Goal: Information Seeking & Learning: Learn about a topic

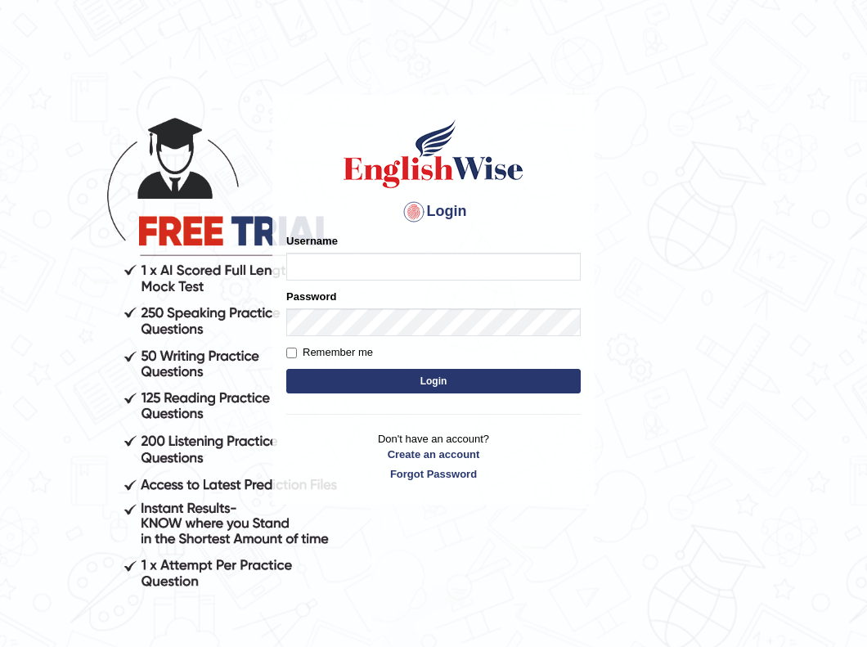
type input "r"
type input "Renu363"
click at [358, 375] on button "Login" at bounding box center [433, 381] width 295 height 25
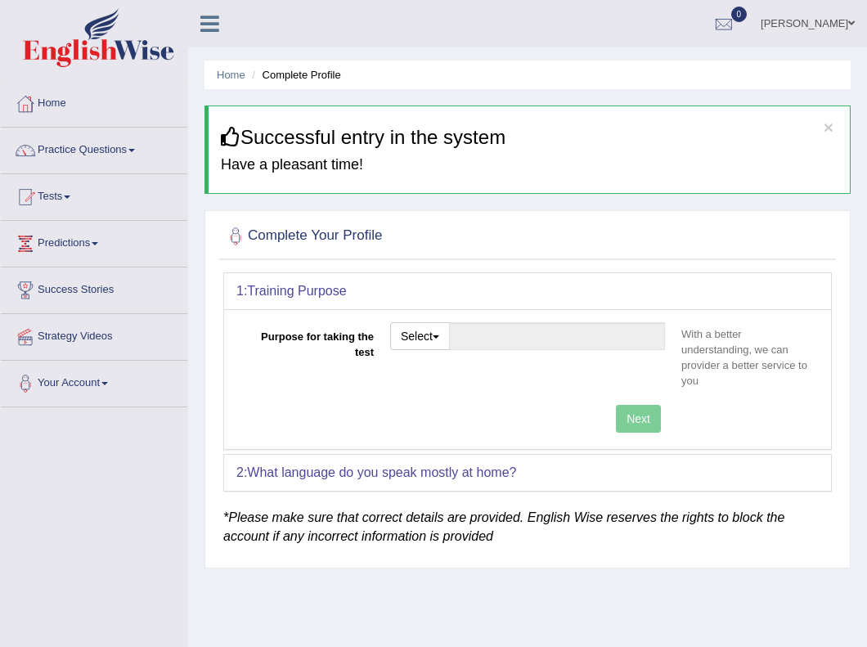
click at [84, 335] on link "Strategy Videos" at bounding box center [94, 334] width 187 height 41
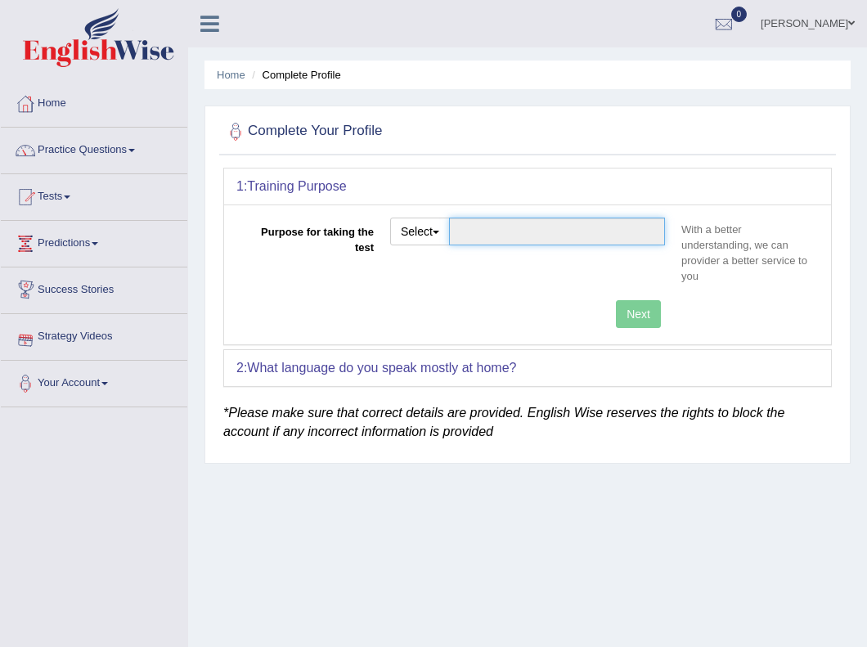
click at [516, 240] on input "Purpose for taking the test" at bounding box center [557, 232] width 216 height 28
click at [444, 228] on button "Select" at bounding box center [420, 232] width 60 height 28
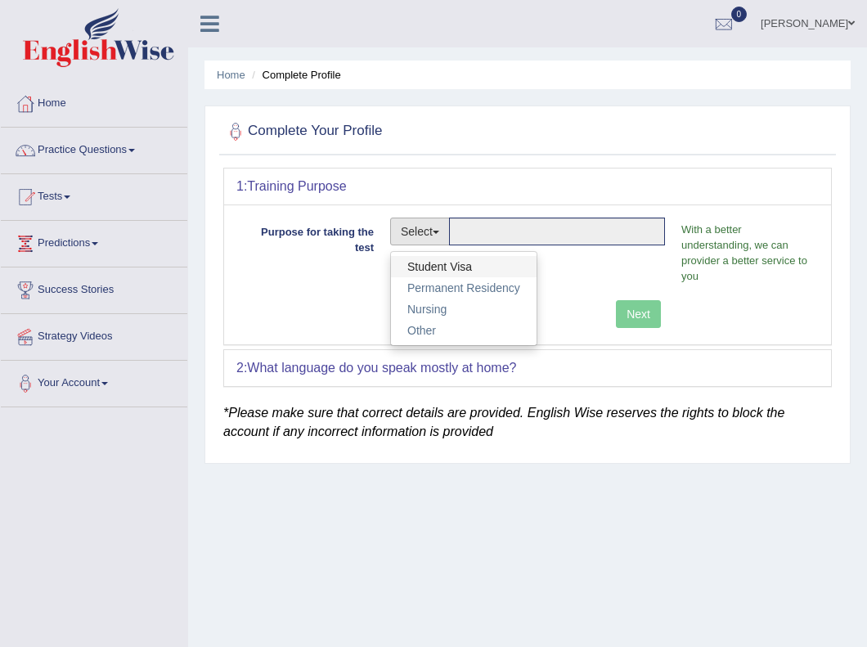
click at [429, 265] on link "Student Visa" at bounding box center [464, 266] width 146 height 21
type input "Student Visa"
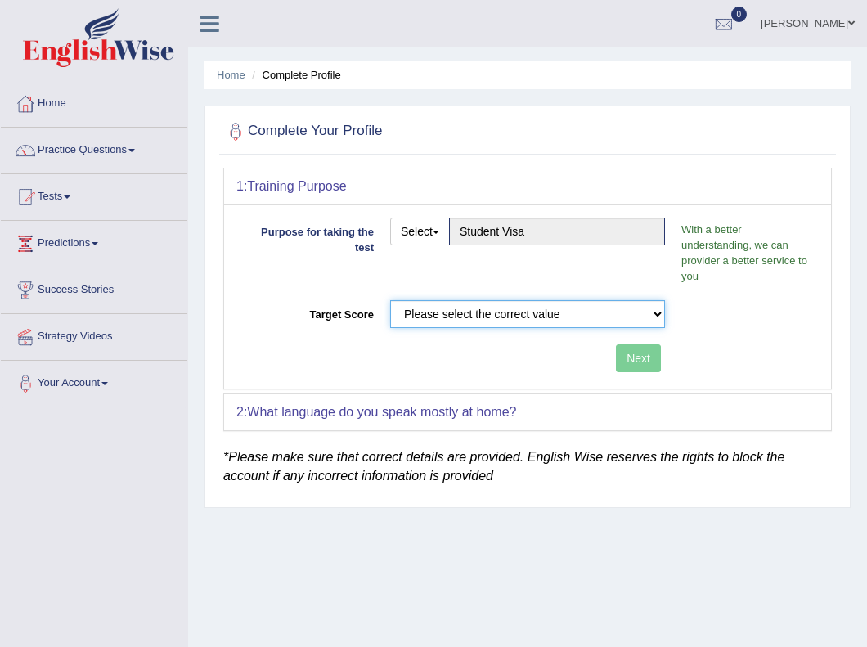
select select "65"
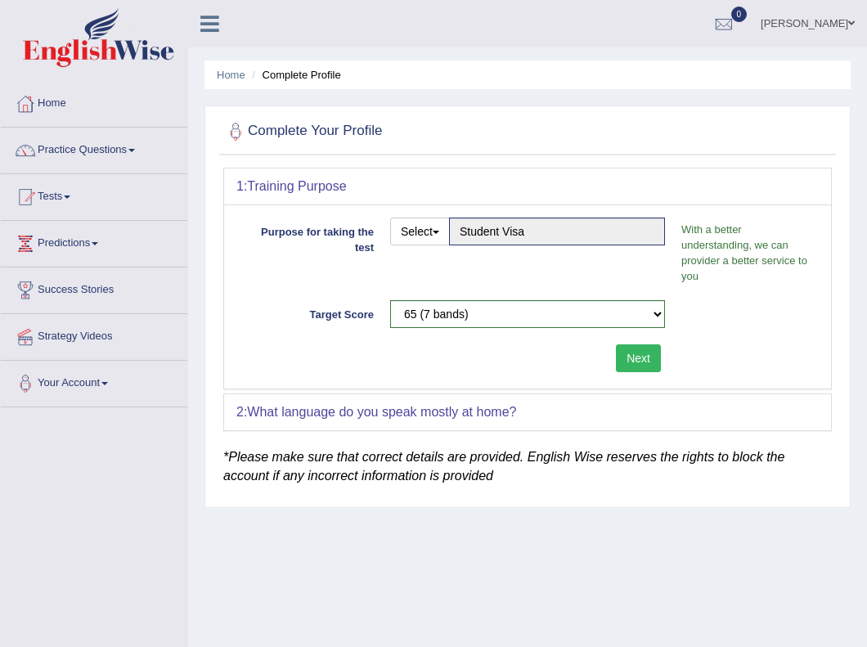
click at [634, 356] on button "Next" at bounding box center [638, 359] width 45 height 28
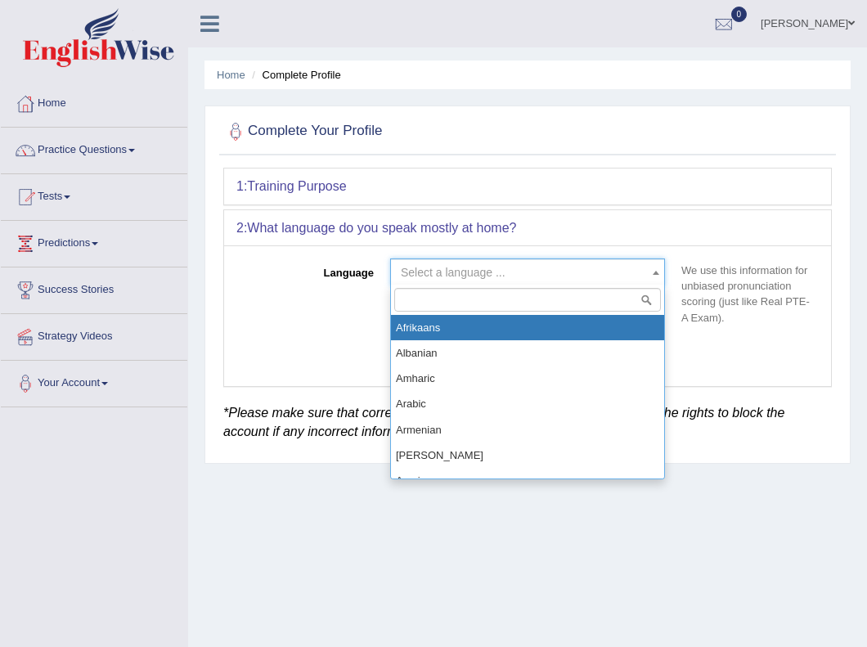
click at [562, 282] on span "Select a language ..." at bounding box center [527, 273] width 275 height 28
type input "nep"
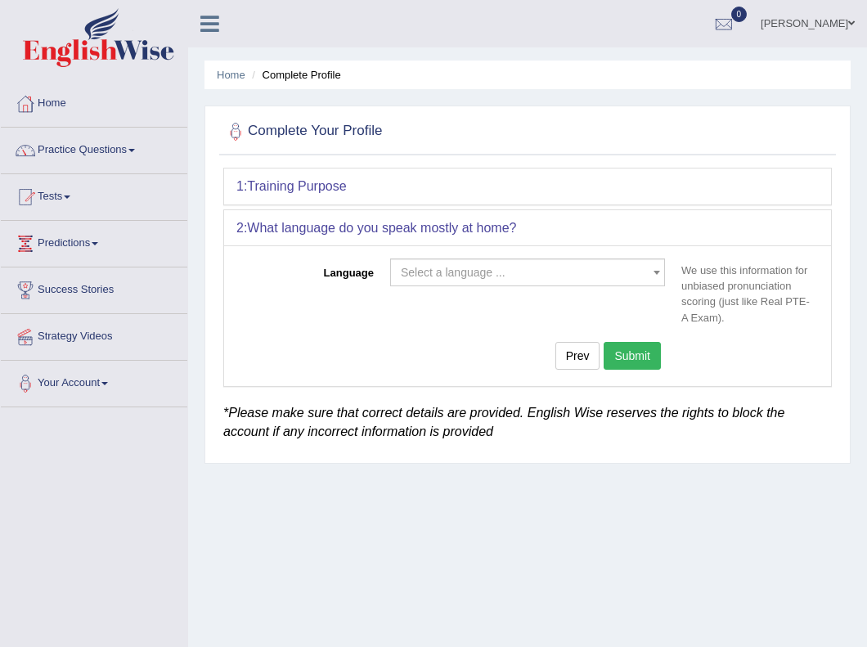
click at [520, 346] on div "Prev Submit" at bounding box center [454, 358] width 437 height 32
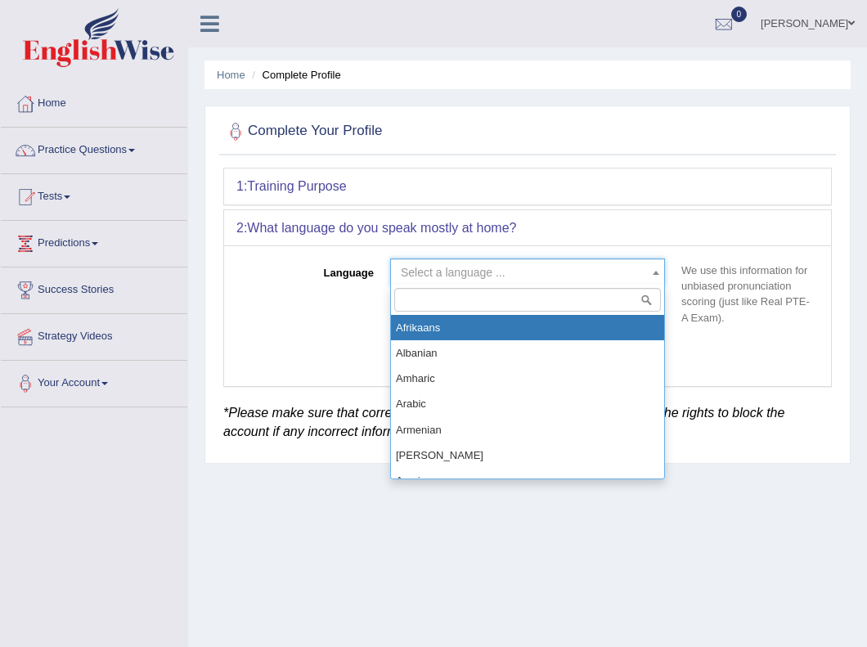
click at [509, 279] on span "Select a language ..." at bounding box center [527, 273] width 275 height 28
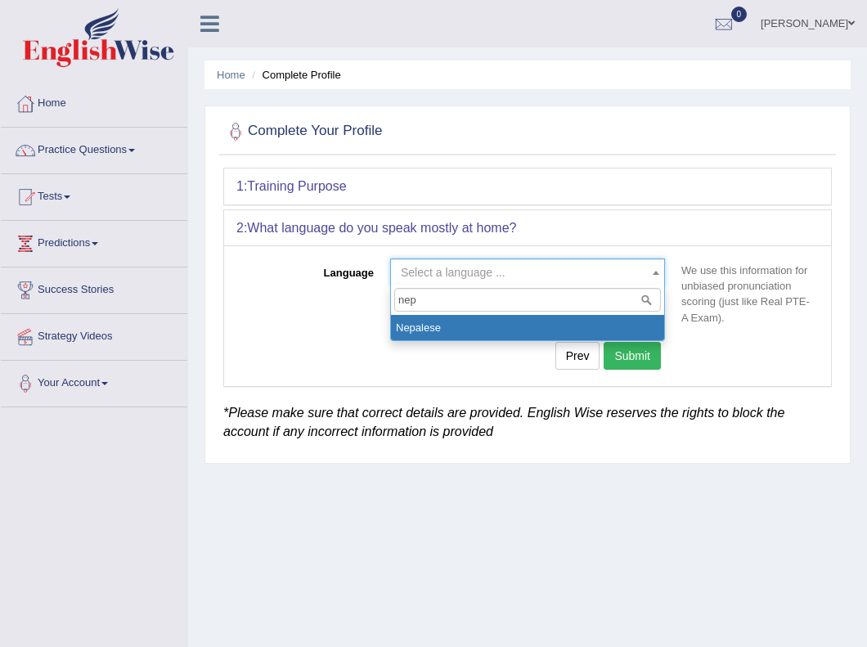
type input "nep"
select select "Nepalese"
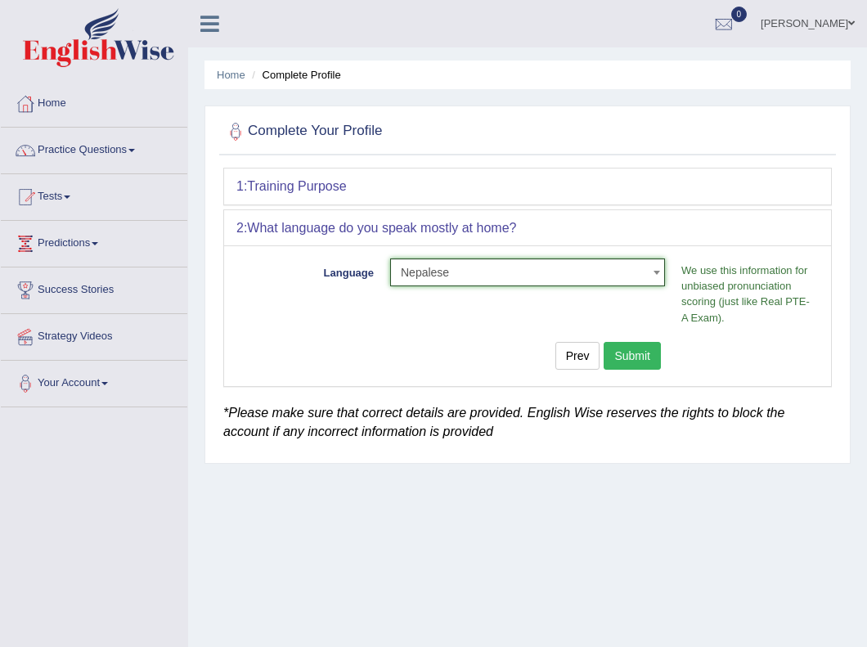
click at [641, 352] on button "Submit" at bounding box center [632, 356] width 57 height 28
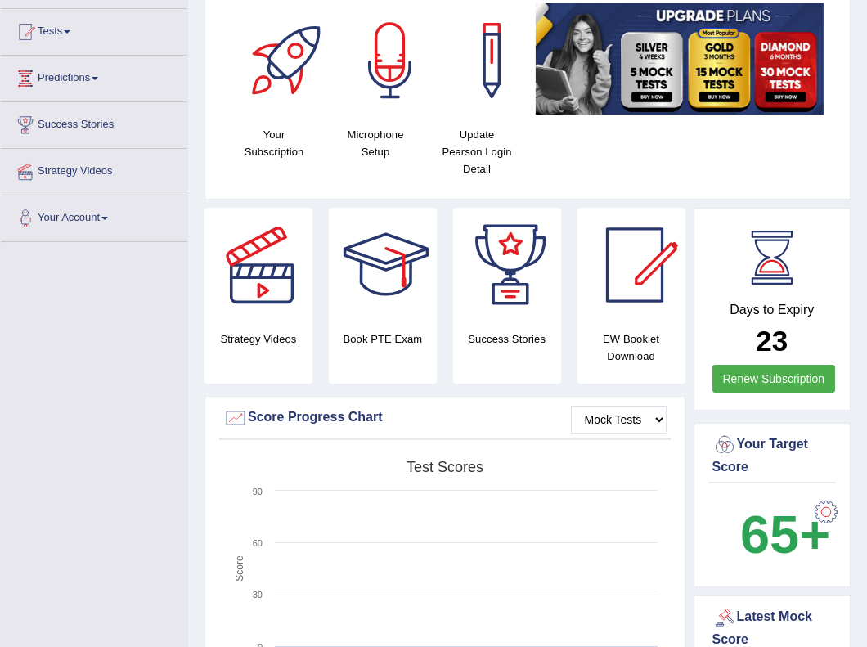
scroll to position [177, 0]
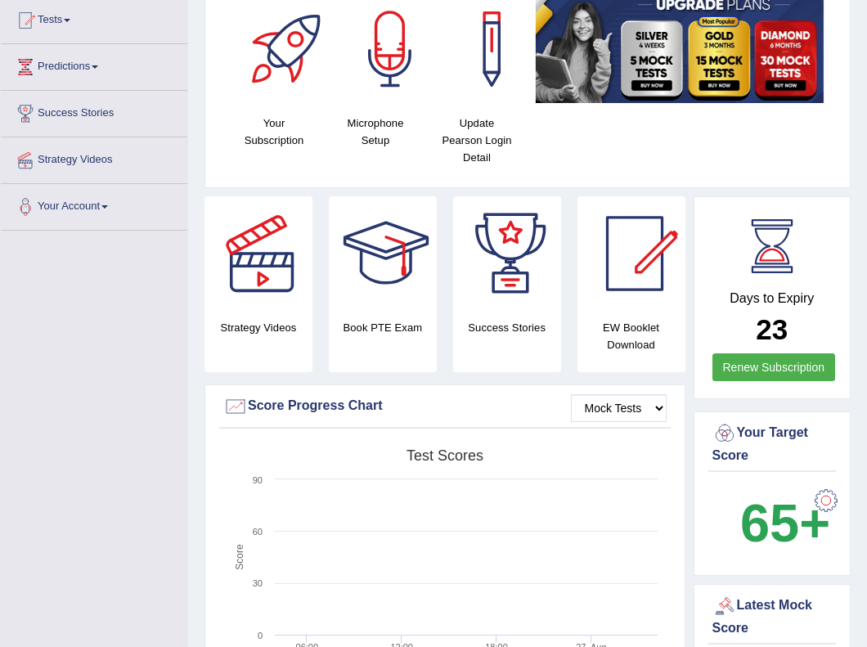
click at [496, 320] on h4 "Success Stories" at bounding box center [507, 327] width 108 height 17
click at [518, 255] on div at bounding box center [510, 253] width 115 height 115
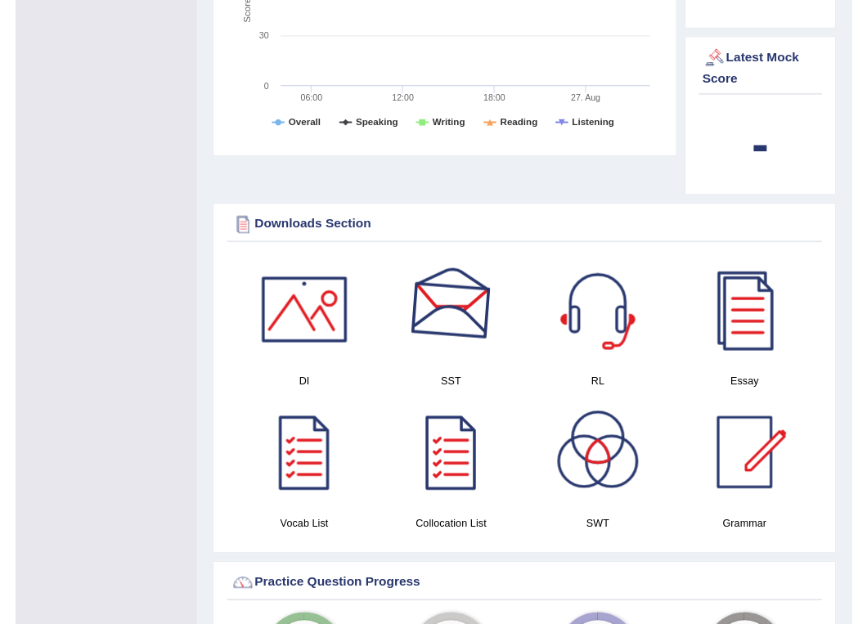
scroll to position [708, 0]
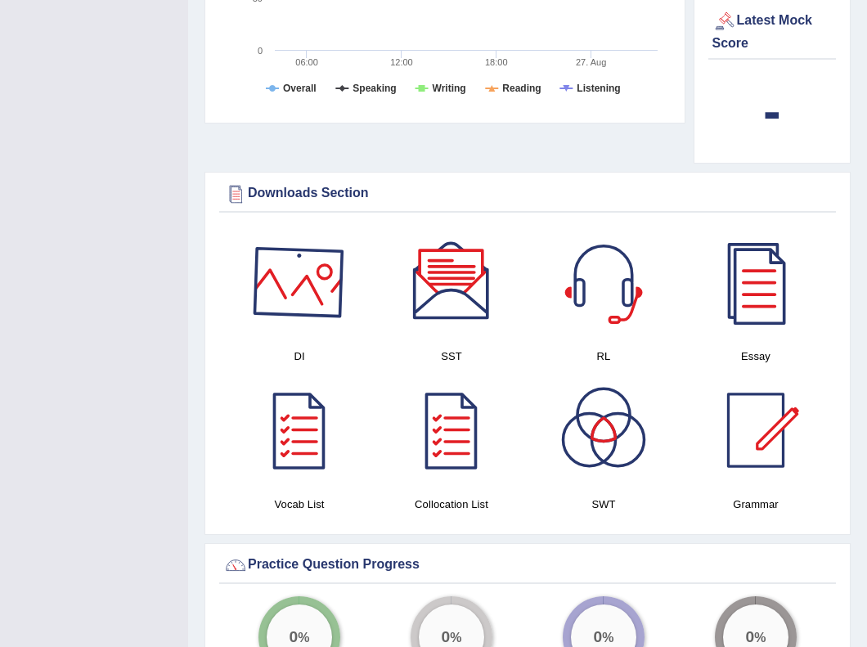
click at [286, 304] on div at bounding box center [299, 282] width 115 height 115
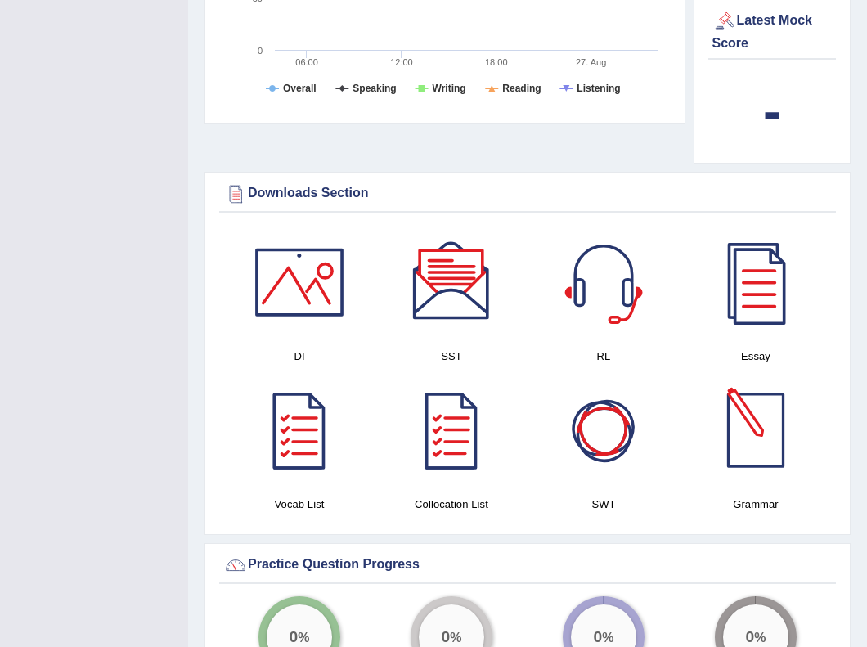
click at [763, 417] on div at bounding box center [756, 430] width 115 height 115
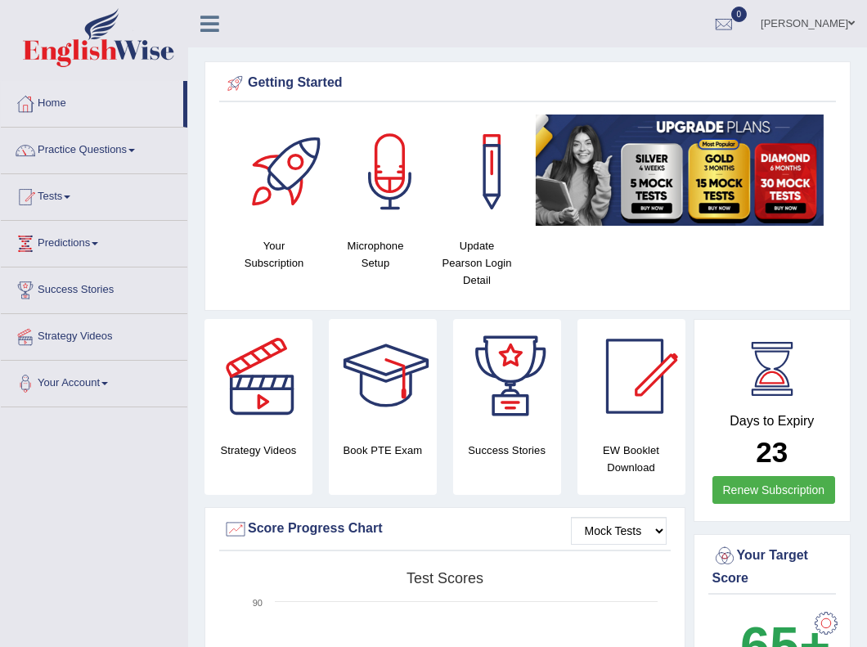
scroll to position [0, 0]
click at [106, 156] on link "Practice Questions" at bounding box center [94, 148] width 187 height 41
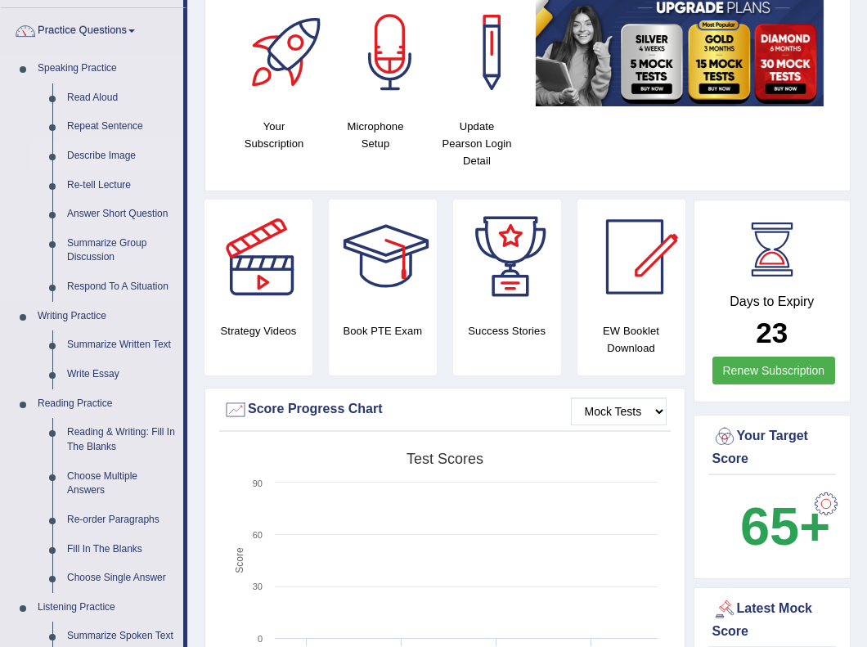
scroll to position [123, 0]
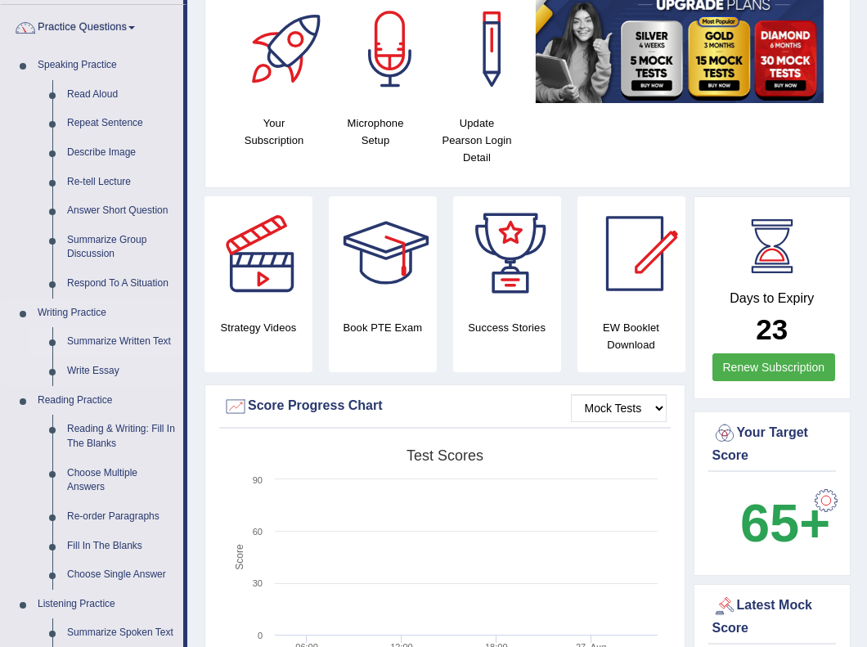
click at [116, 339] on link "Summarize Written Text" at bounding box center [122, 341] width 124 height 29
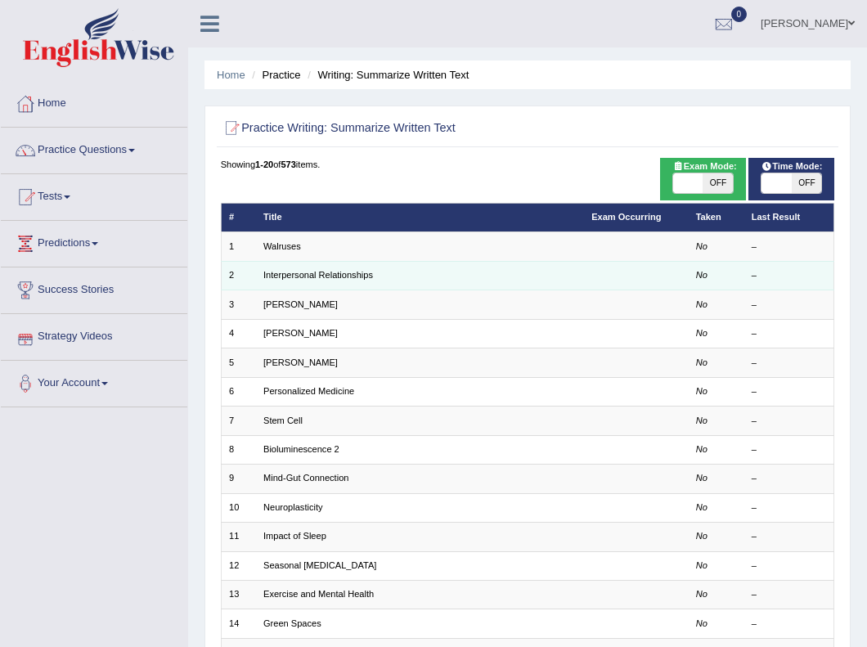
click at [400, 268] on td "Interpersonal Relationships" at bounding box center [420, 275] width 328 height 29
click at [399, 276] on td "Interpersonal Relationships" at bounding box center [420, 275] width 328 height 29
click at [355, 277] on link "Interpersonal Relationships" at bounding box center [318, 275] width 110 height 10
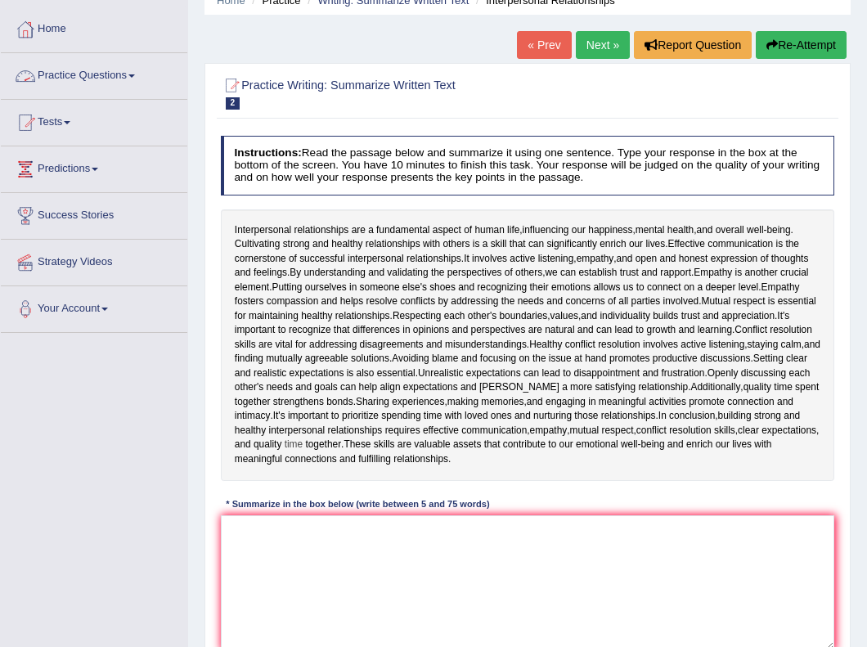
scroll to position [76, 0]
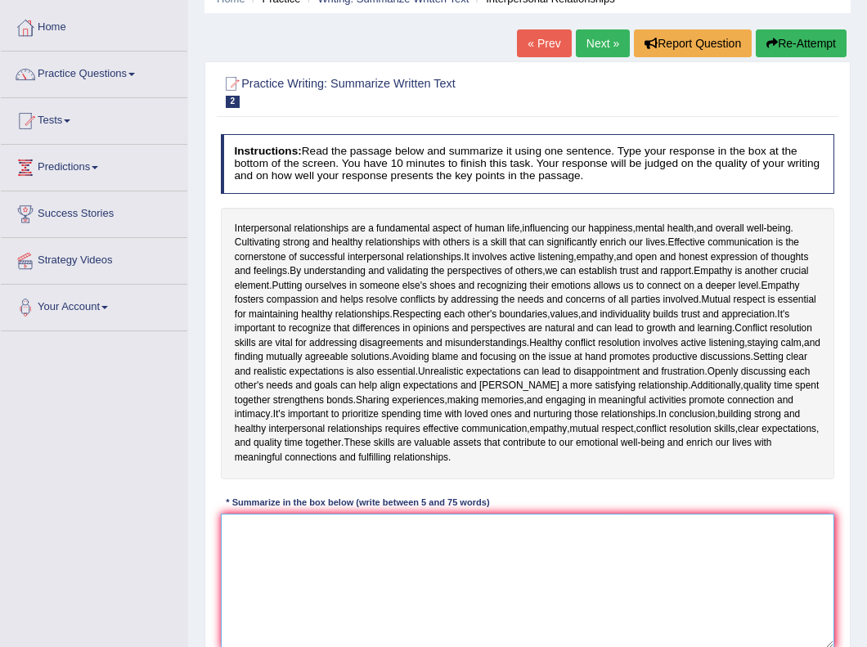
click at [341, 516] on textarea at bounding box center [528, 581] width 615 height 135
type textarea "C"
type textarea "I"
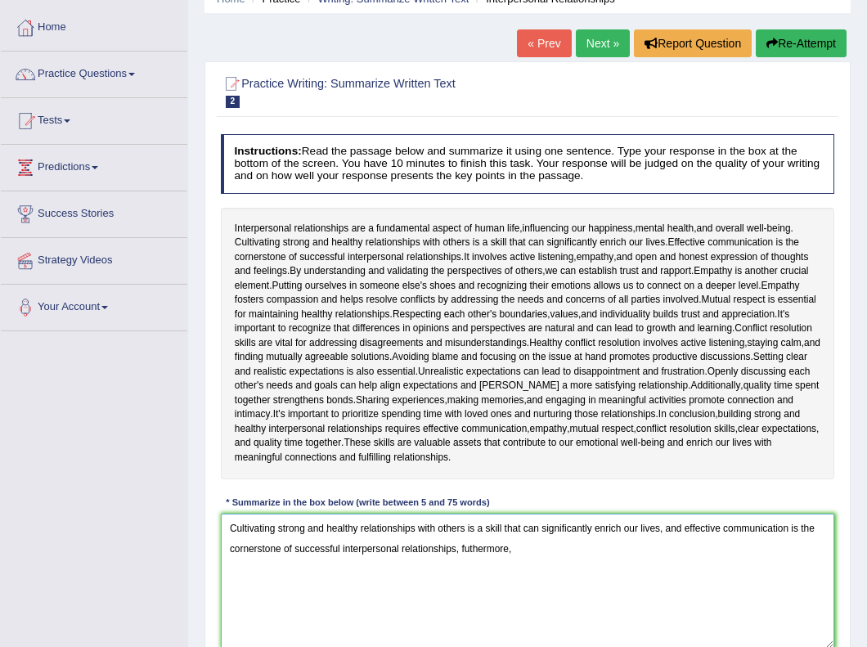
click at [473, 540] on textarea "Cultivating strong and healthy relationships with others is a skill that can si…" at bounding box center [528, 581] width 615 height 135
click at [533, 552] on textarea "Cultivating strong and healthy relationships with others is a skill that can si…" at bounding box center [528, 581] width 615 height 135
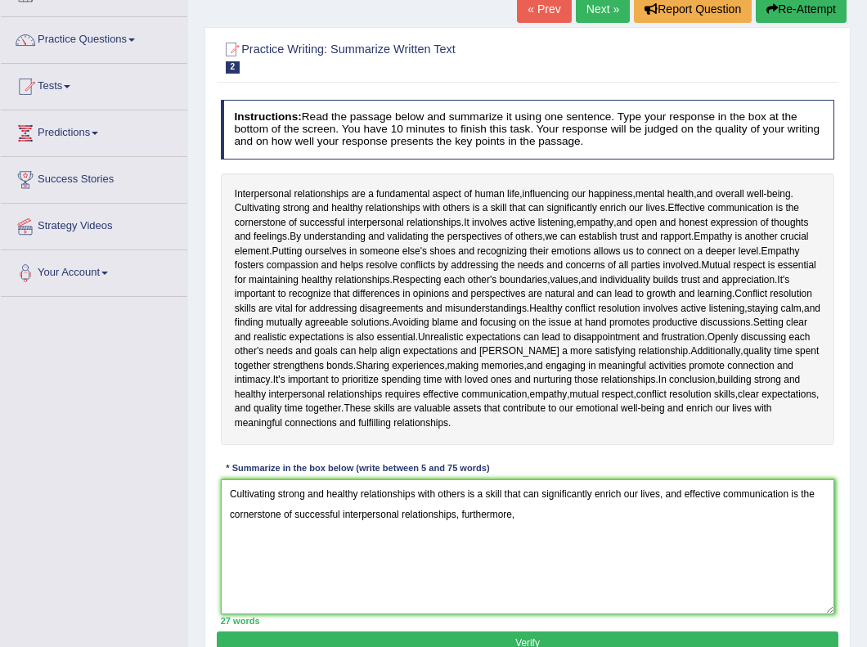
scroll to position [108, 0]
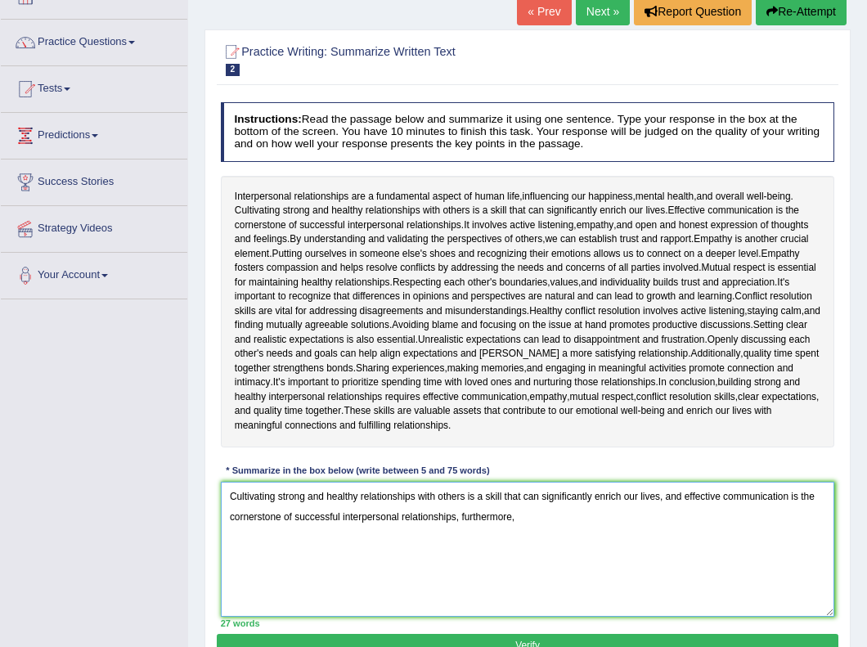
click at [446, 529] on textarea "Cultivating strong and healthy relationships with others is a skill that can si…" at bounding box center [528, 549] width 615 height 135
click at [465, 515] on textarea "Cultivating strong and healthy relationships with others is a skill that can si…" at bounding box center [528, 549] width 615 height 135
click at [534, 502] on textarea "Cultivating strong and healthy relationships with others is a skill that can si…" at bounding box center [528, 549] width 615 height 135
click at [530, 512] on textarea "Cultivating strong and healthy relationships with others is a skill that can si…" at bounding box center [528, 549] width 615 height 135
click at [528, 511] on textarea "Cultivating strong and healthy relationships with others is a skill that can si…" at bounding box center [528, 549] width 615 height 135
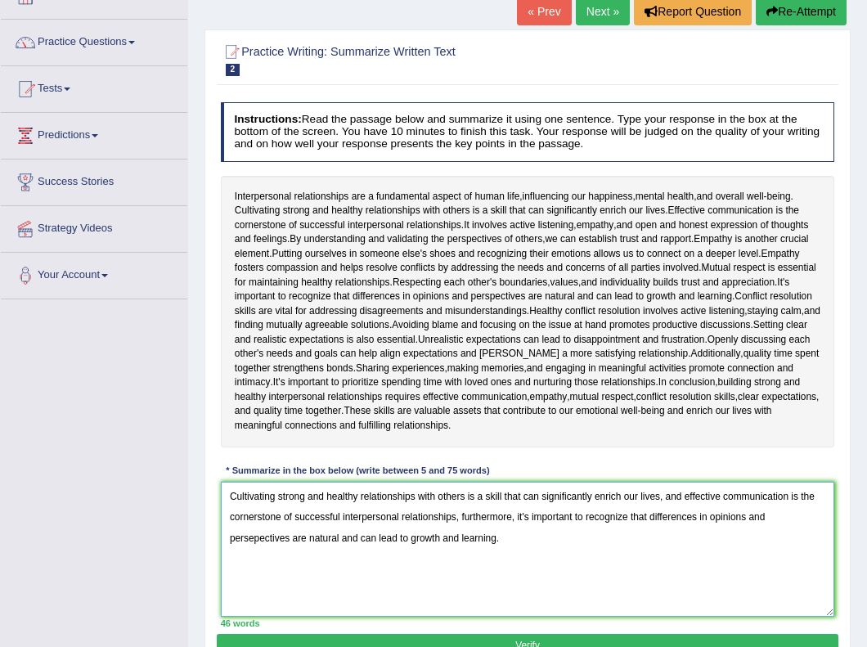
click at [620, 511] on textarea "Cultivating strong and healthy relationships with others is a skill that can si…" at bounding box center [528, 549] width 615 height 135
click at [512, 539] on textarea "Cultivating strong and healthy relationships with others is a skill that can si…" at bounding box center [528, 549] width 615 height 135
click at [254, 538] on textarea "Cultivating strong and healthy relationships with others is a skill that can si…" at bounding box center [528, 549] width 615 height 135
click at [252, 530] on textarea "Cultivating strong and healthy relationships with others is a skill that can si…" at bounding box center [528, 549] width 615 height 135
click at [547, 571] on textarea "Cultivating strong and healthy relationships with others is a skill that can si…" at bounding box center [528, 549] width 615 height 135
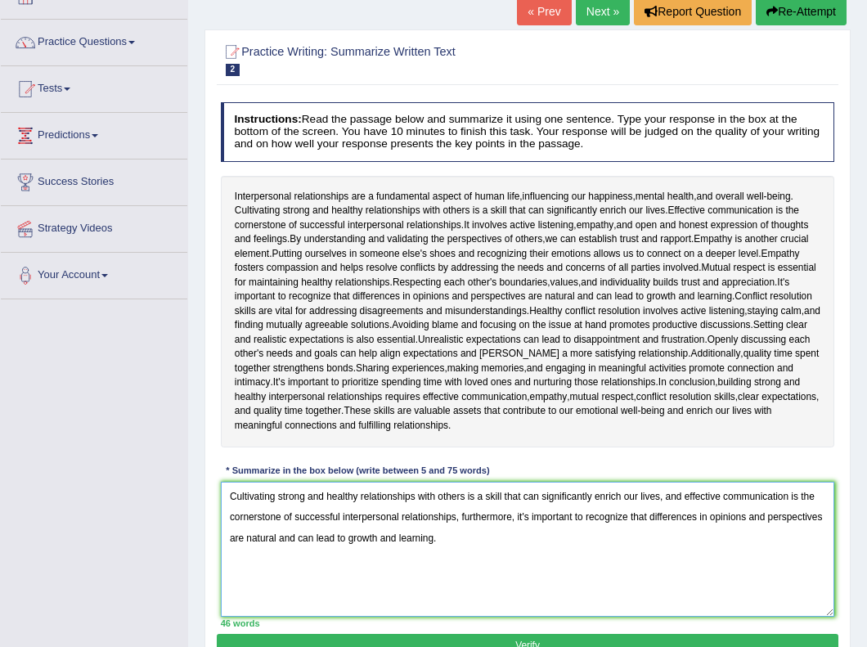
type textarea "Cultivating strong and healthy relationships with others is a skill that can si…"
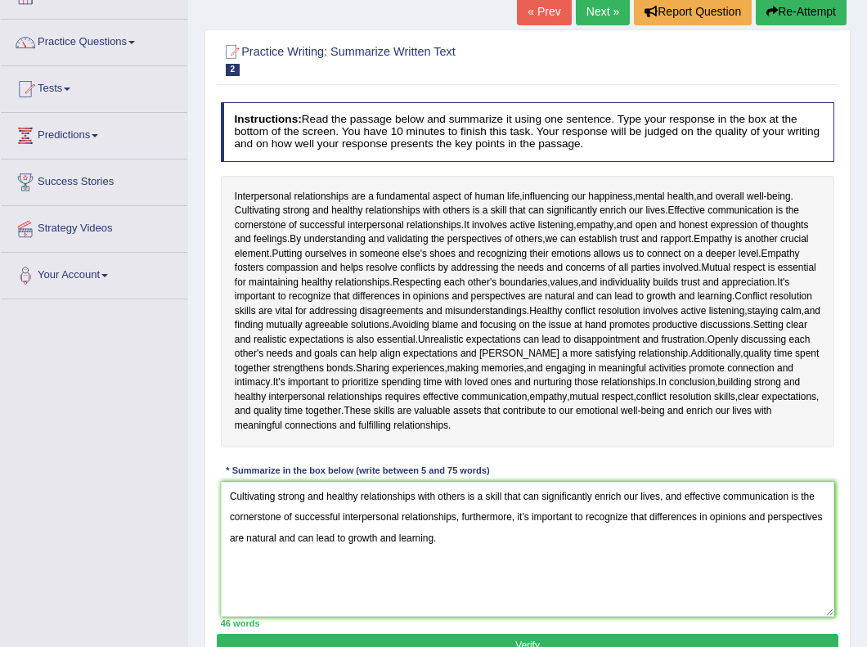
click at [520, 634] on button "Verify" at bounding box center [527, 646] width 621 height 24
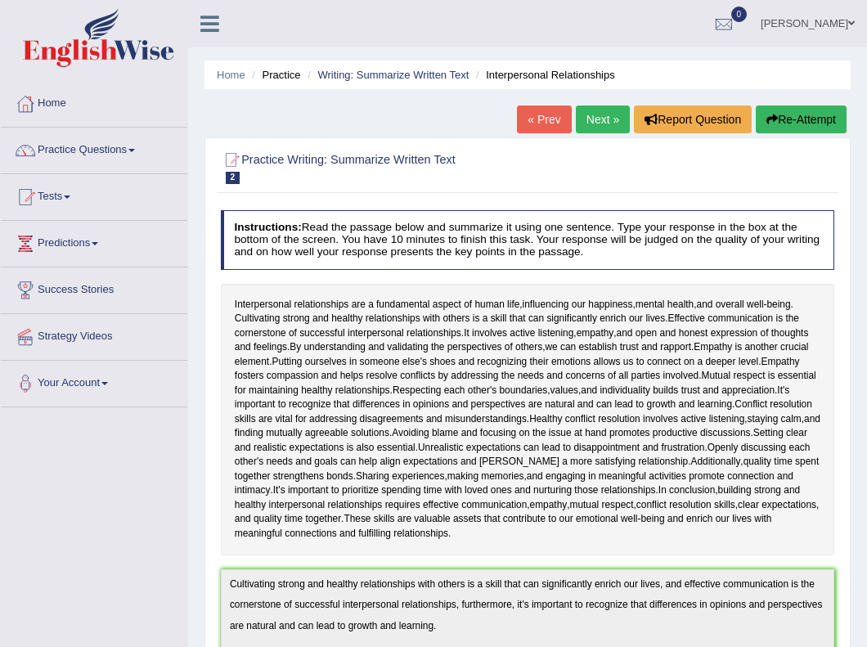
scroll to position [0, 0]
click at [596, 121] on link "Next »" at bounding box center [603, 120] width 54 height 28
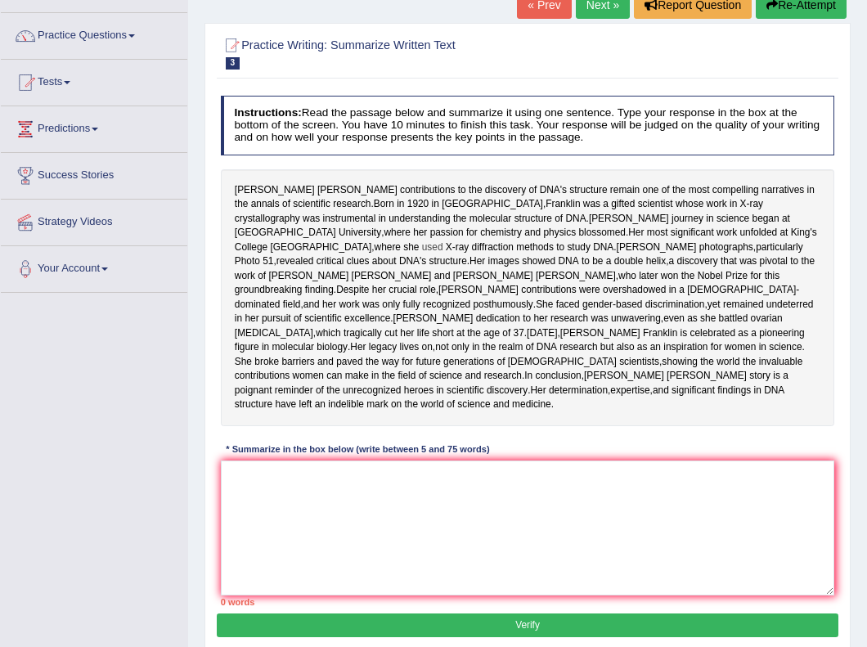
scroll to position [118, 0]
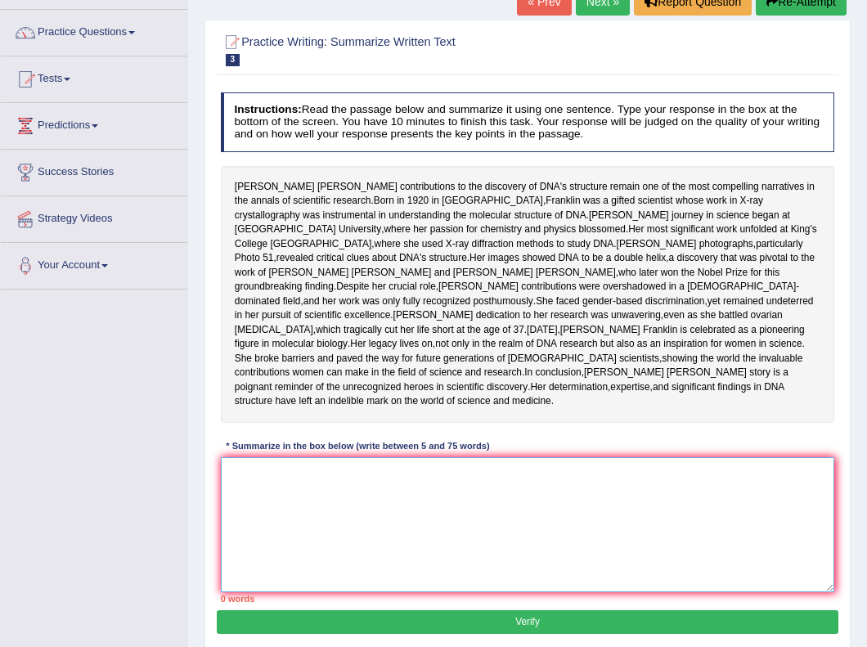
click at [406, 520] on textarea at bounding box center [528, 524] width 615 height 135
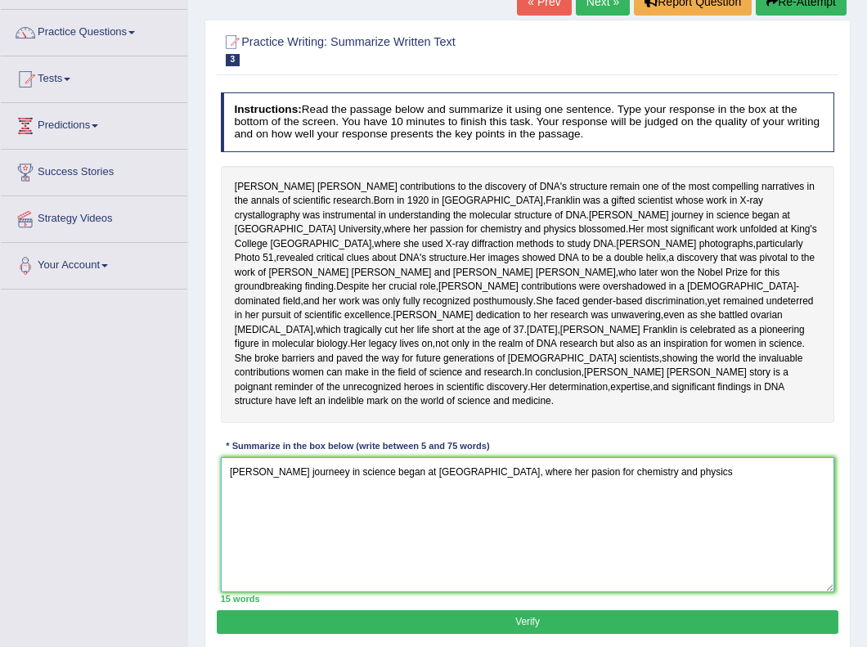
click at [304, 507] on textarea "Franklin's journeey in science began at Cambridge University, where her pasion …" at bounding box center [528, 524] width 615 height 135
click at [692, 499] on textarea "Franklin's journey in science began at Cambridge University, where her pasion f…" at bounding box center [528, 524] width 615 height 135
click at [555, 510] on textarea "Franklin's journey in science began at Cambridge University, where her pasion f…" at bounding box center [528, 524] width 615 height 135
click at [708, 510] on textarea "Franklin's journey in science began at Cambridge University, where her passion …" at bounding box center [528, 524] width 615 height 135
click at [798, 510] on textarea "Franklin's journey in science began at Cambridge University, where her passion …" at bounding box center [528, 524] width 615 height 135
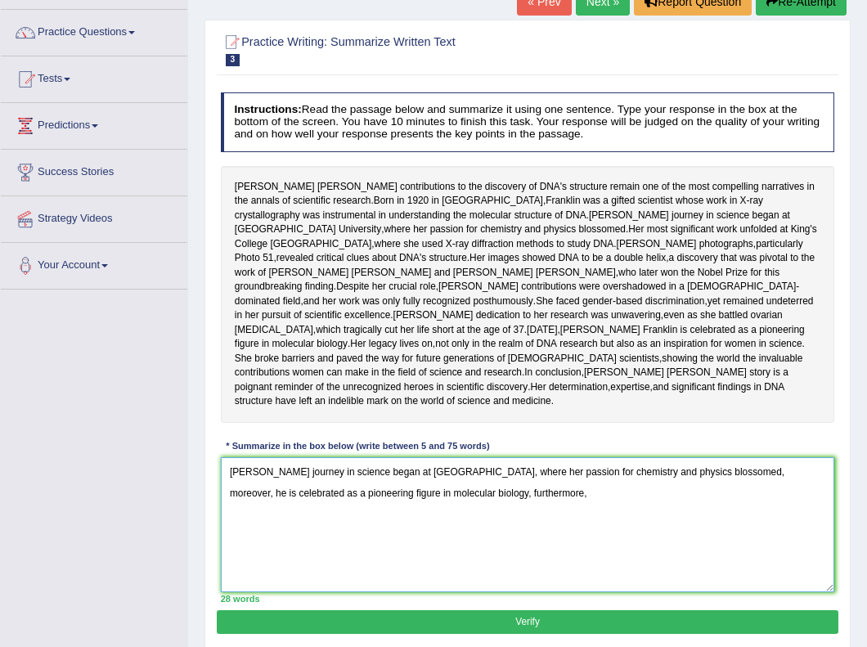
click at [774, 514] on textarea "Franklin's journey in science began at Cambridge University, where her passion …" at bounding box center [528, 524] width 615 height 135
click at [771, 511] on textarea "Franklin's journey in science began at Cambridge University, where her passion …" at bounding box center [528, 524] width 615 height 135
click at [534, 535] on textarea "Franklin's journey in science began at Cambridge University, where her passion …" at bounding box center [528, 524] width 615 height 135
click at [553, 526] on textarea "Franklin's journey in science began at Cambridge University, where her passion …" at bounding box center [528, 524] width 615 height 135
click at [480, 550] on textarea "Franklin's journey in science began at Cambridge University, where her passion …" at bounding box center [528, 524] width 615 height 135
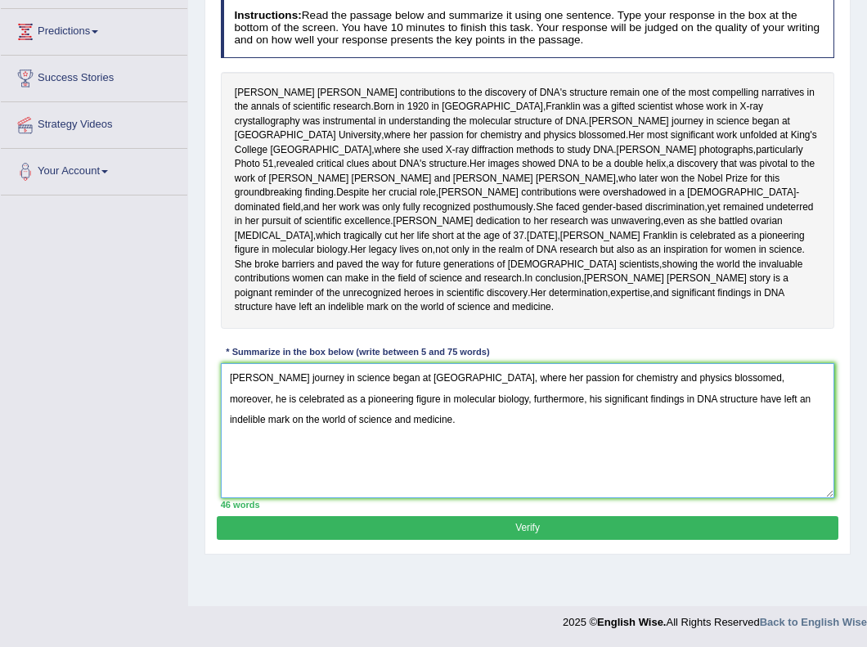
scroll to position [212, 0]
type textarea "Franklin's journey in science began at Cambridge University, where her passion …"
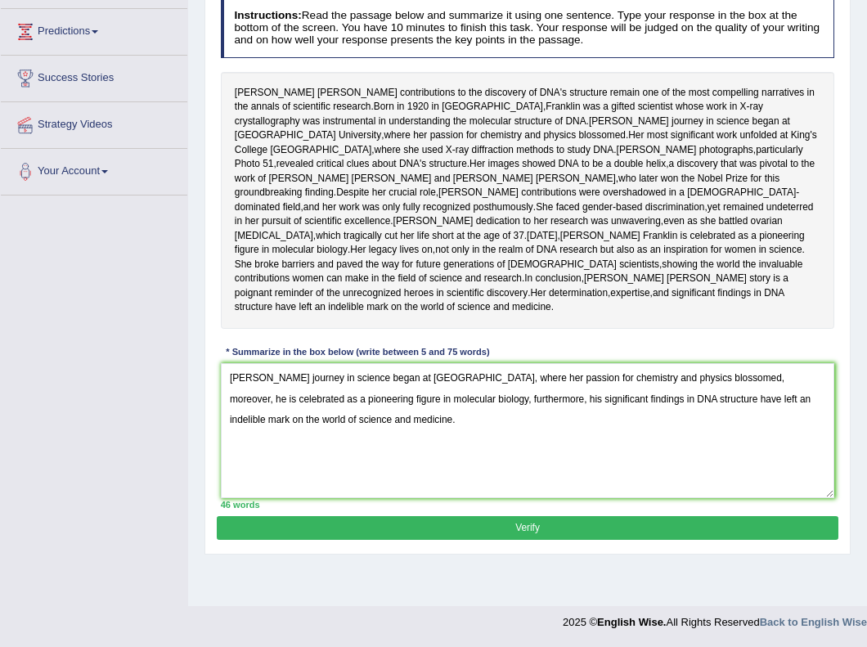
click at [524, 540] on button "Verify" at bounding box center [527, 528] width 621 height 24
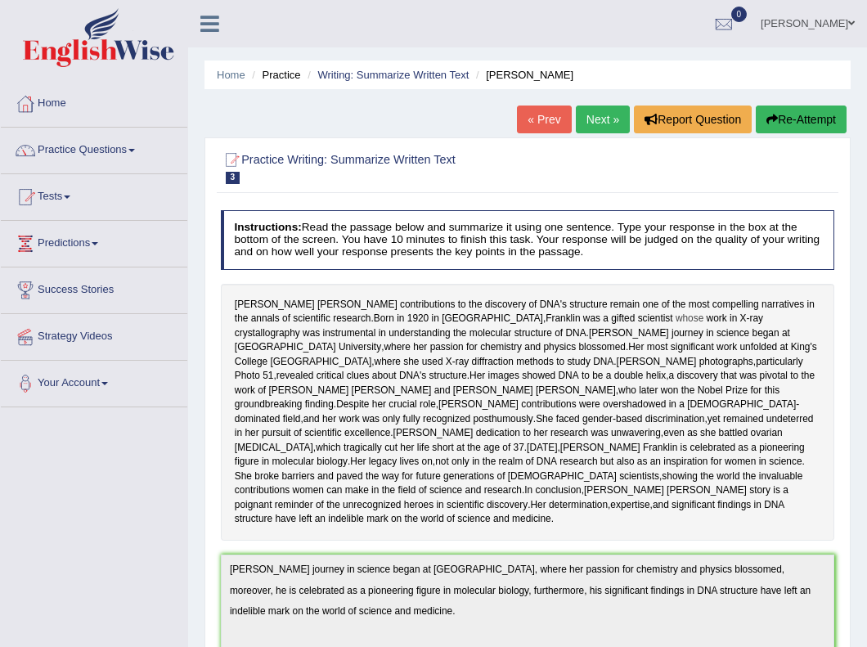
scroll to position [0, 0]
click at [588, 120] on link "Next »" at bounding box center [603, 120] width 54 height 28
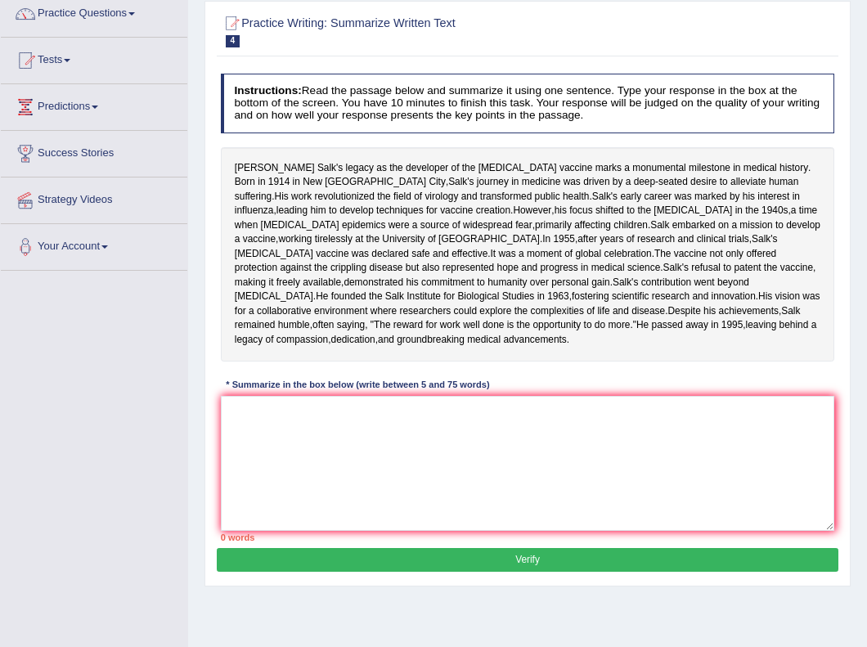
scroll to position [137, 0]
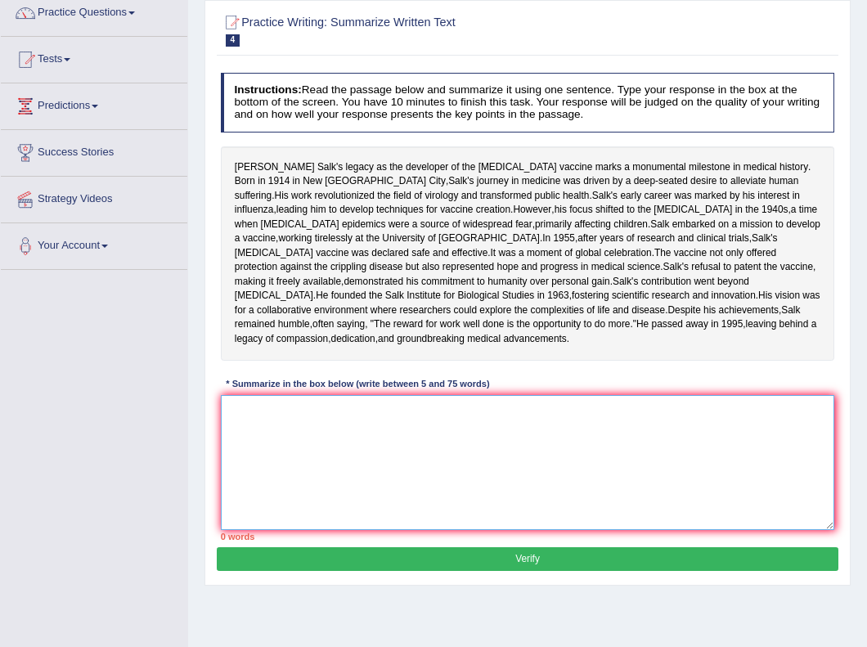
click at [423, 454] on textarea at bounding box center [528, 462] width 615 height 135
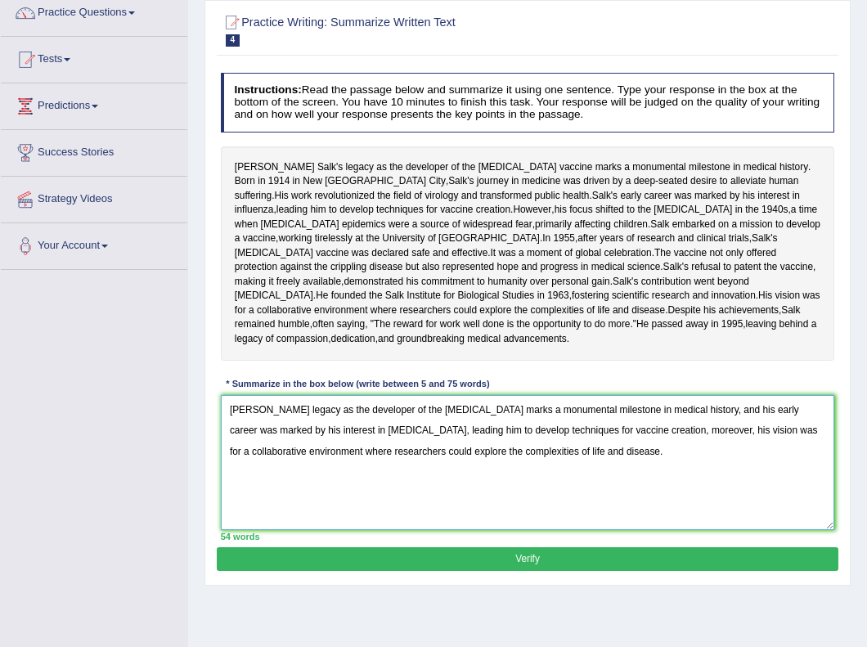
type textarea "Jonas Salk's legacy as the developer of the polio vaccine marks a monumental mi…"
click at [573, 571] on button "Verify" at bounding box center [527, 559] width 621 height 24
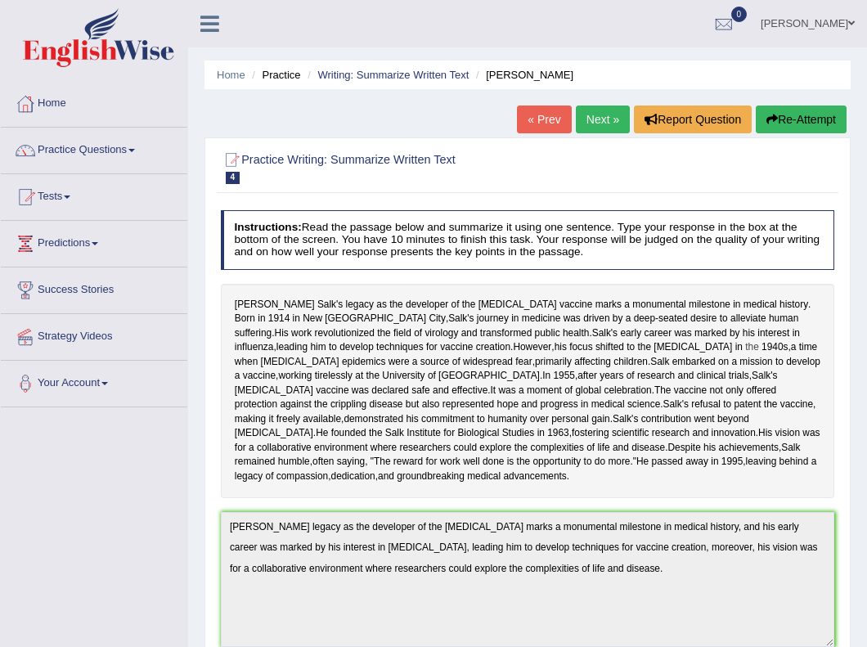
scroll to position [0, 0]
click at [99, 244] on link "Predictions" at bounding box center [94, 241] width 187 height 41
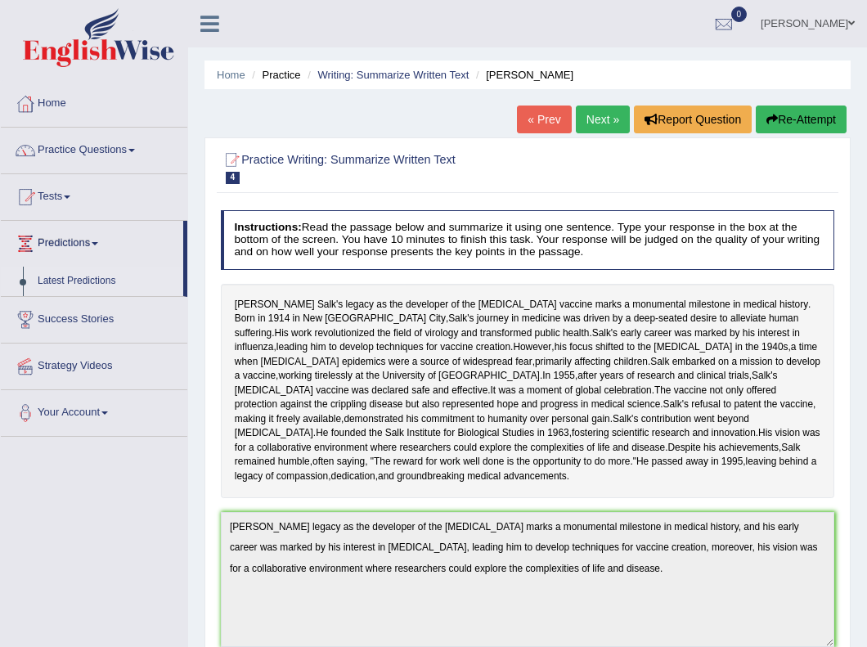
click at [90, 283] on link "Latest Predictions" at bounding box center [106, 281] width 153 height 29
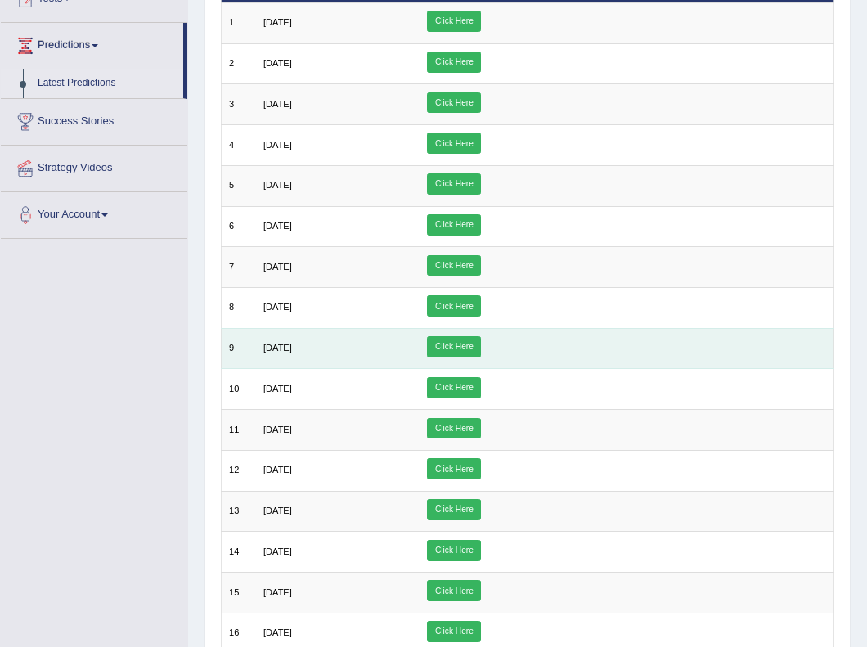
scroll to position [199, 0]
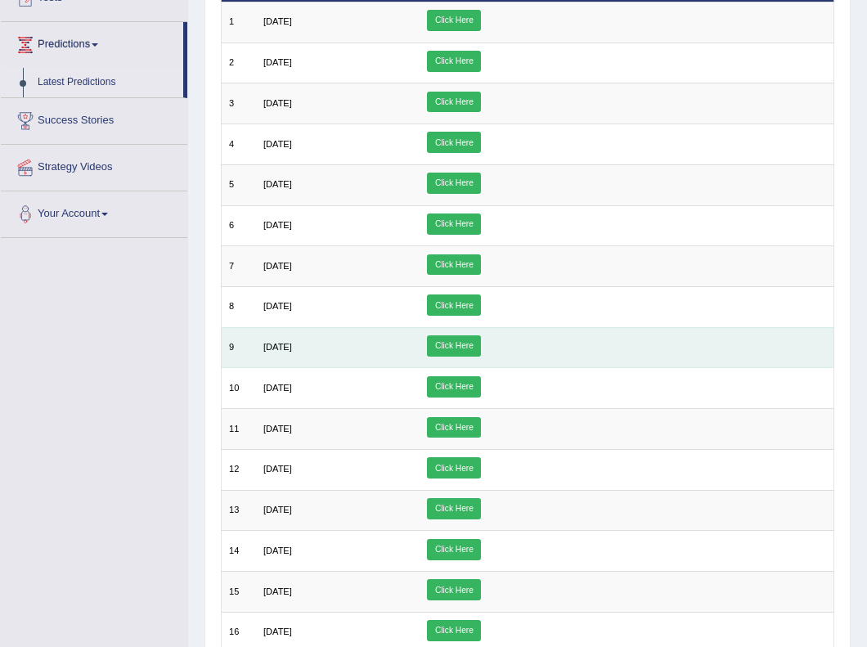
click at [481, 345] on link "Click Here" at bounding box center [454, 346] width 54 height 21
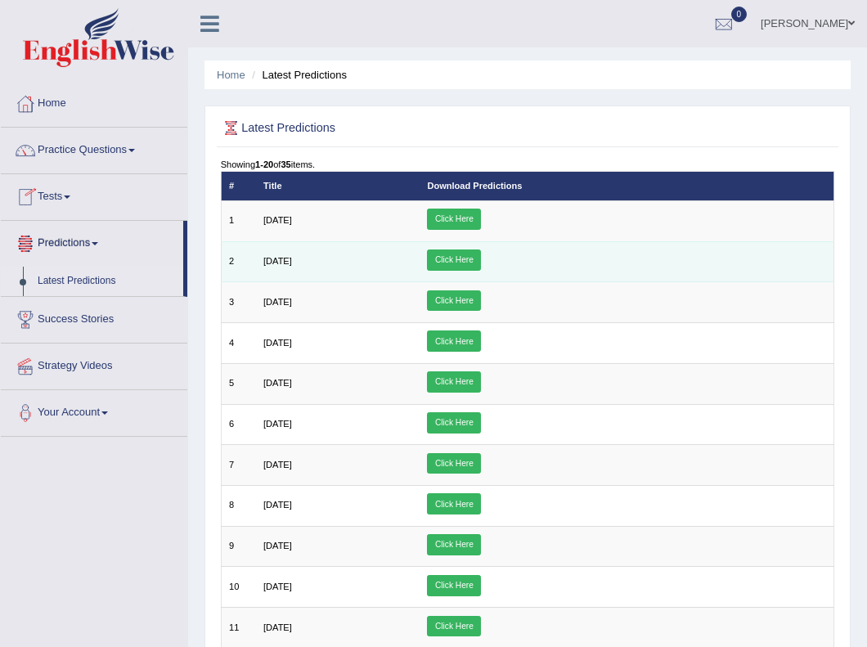
scroll to position [0, 0]
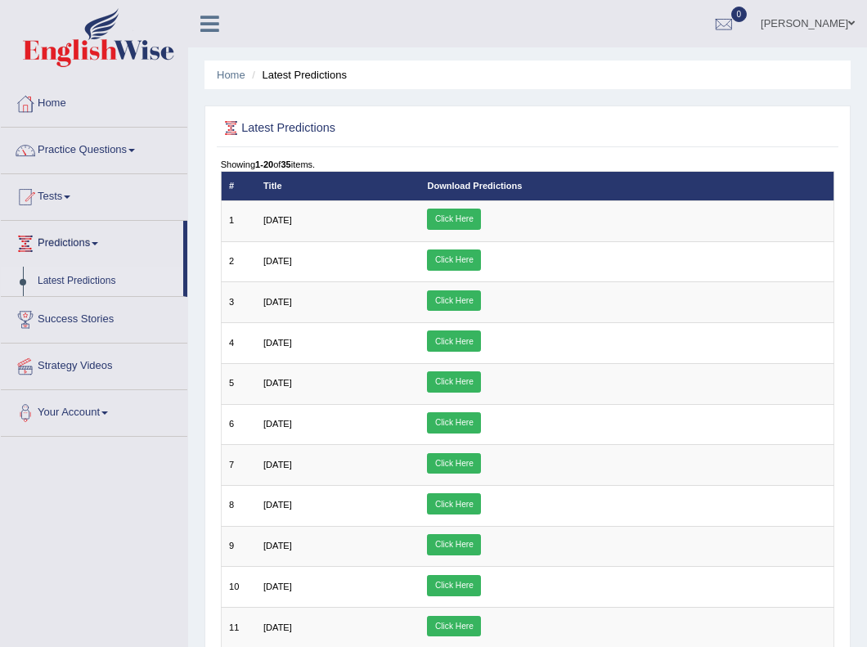
click at [304, 124] on h2 "Latest Predictions" at bounding box center [411, 128] width 381 height 21
click at [391, 183] on th "Title" at bounding box center [338, 186] width 164 height 29
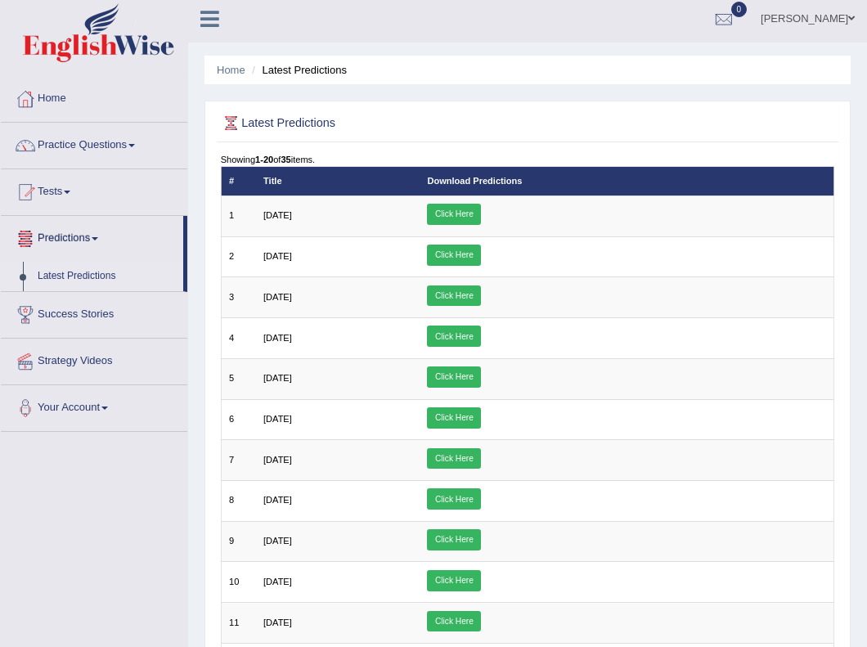
click at [119, 129] on link "Practice Questions" at bounding box center [94, 143] width 187 height 41
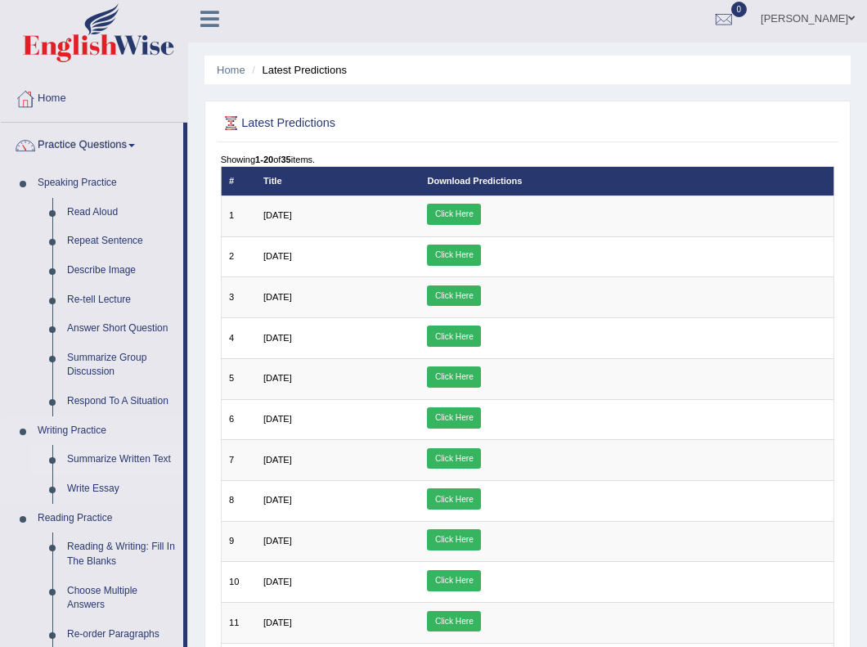
click at [104, 458] on link "Summarize Written Text" at bounding box center [122, 459] width 124 height 29
